Goal: Task Accomplishment & Management: Complete application form

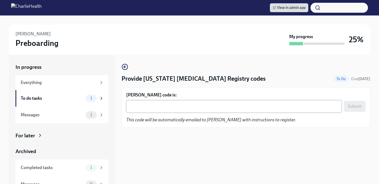
click at [204, 103] on textarea "[PERSON_NAME] code is:" at bounding box center [233, 106] width 209 height 7
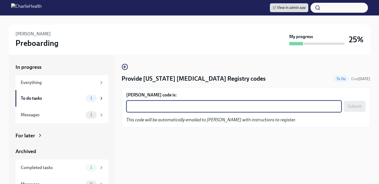
paste textarea "MN4SJJXXMHE6"
type textarea "MN4SJJXXMHE6"
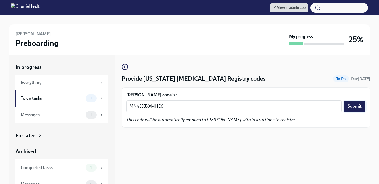
click at [353, 106] on span "Submit" at bounding box center [354, 106] width 14 height 6
click at [218, 107] on textarea "Kennedi Manning's code is:" at bounding box center [233, 106] width 209 height 7
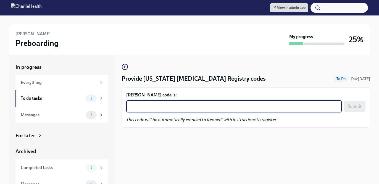
paste textarea "4FHG9Z7DBGTL"
type textarea "4FHG9Z7DBGTL"
click at [350, 108] on span "Submit" at bounding box center [354, 106] width 14 height 6
